Goal: Task Accomplishment & Management: Use online tool/utility

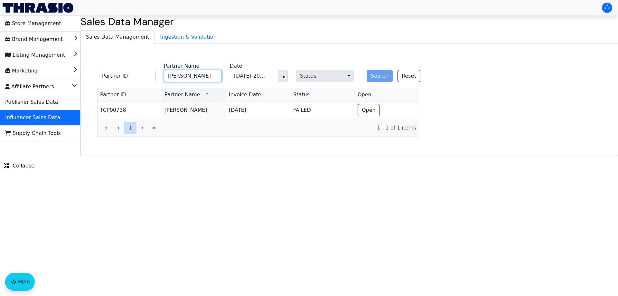
click at [197, 76] on input "[PERSON_NAME]" at bounding box center [193, 76] width 58 height 12
paste input "[PERSON_NAME]"
type input "[PERSON_NAME]"
click at [376, 75] on button "Search" at bounding box center [380, 76] width 26 height 12
click at [219, 156] on html "Store Management Brand Management Listing Management Marketing Affiliate Partne…" at bounding box center [309, 78] width 618 height 156
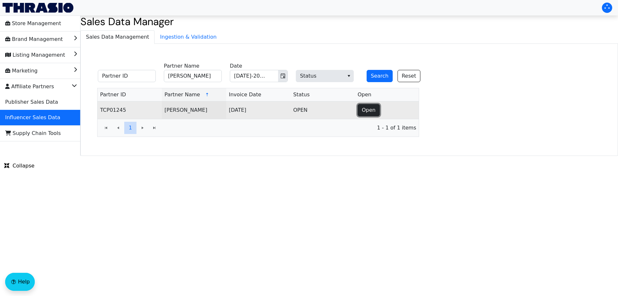
click at [371, 114] on button "Open" at bounding box center [369, 110] width 22 height 12
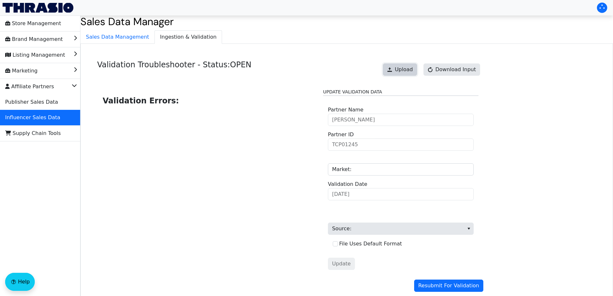
click at [403, 73] on span "Upload" at bounding box center [404, 70] width 18 height 8
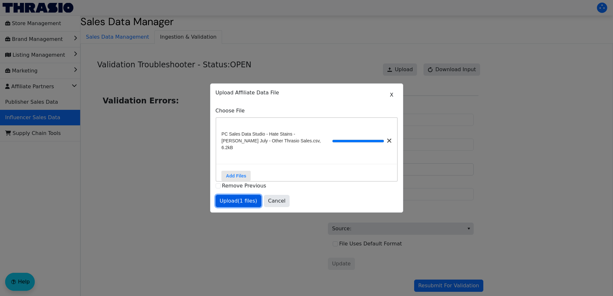
click at [249, 197] on span "Upload (1 files)" at bounding box center [239, 201] width 38 height 8
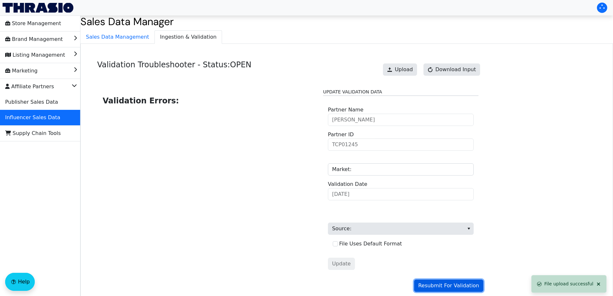
click at [458, 286] on span "Resubmit For Validation" at bounding box center [448, 286] width 61 height 8
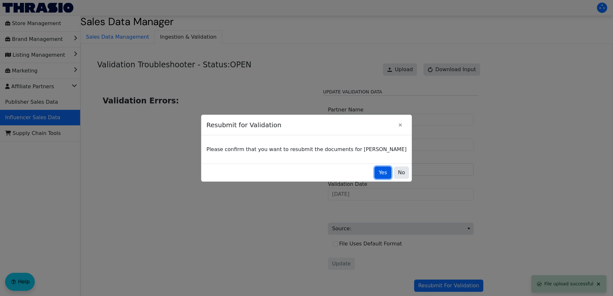
click at [379, 173] on span "Yes" at bounding box center [383, 173] width 8 height 8
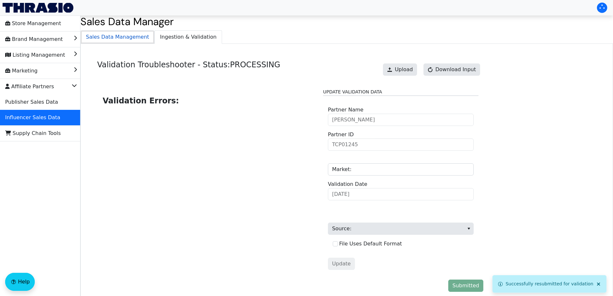
click at [115, 40] on span "Sales Data Management" at bounding box center [117, 37] width 73 height 13
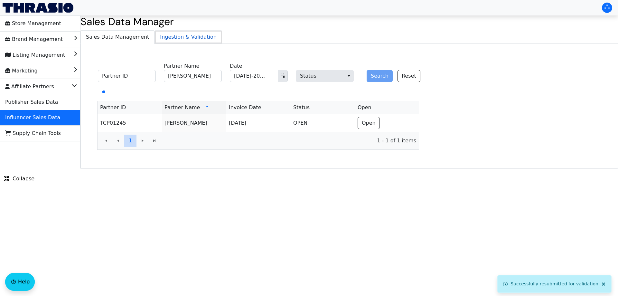
click at [161, 38] on span "Ingestion & Validation" at bounding box center [188, 37] width 67 height 13
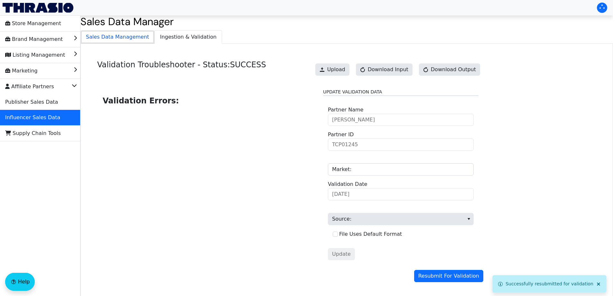
click at [117, 37] on span "Sales Data Management" at bounding box center [117, 37] width 73 height 13
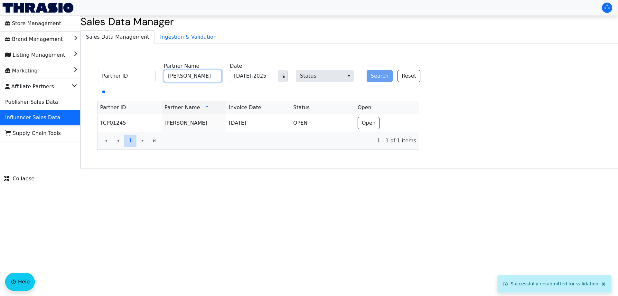
click at [190, 77] on input "[PERSON_NAME]" at bounding box center [193, 76] width 58 height 12
